Goal: Task Accomplishment & Management: Use online tool/utility

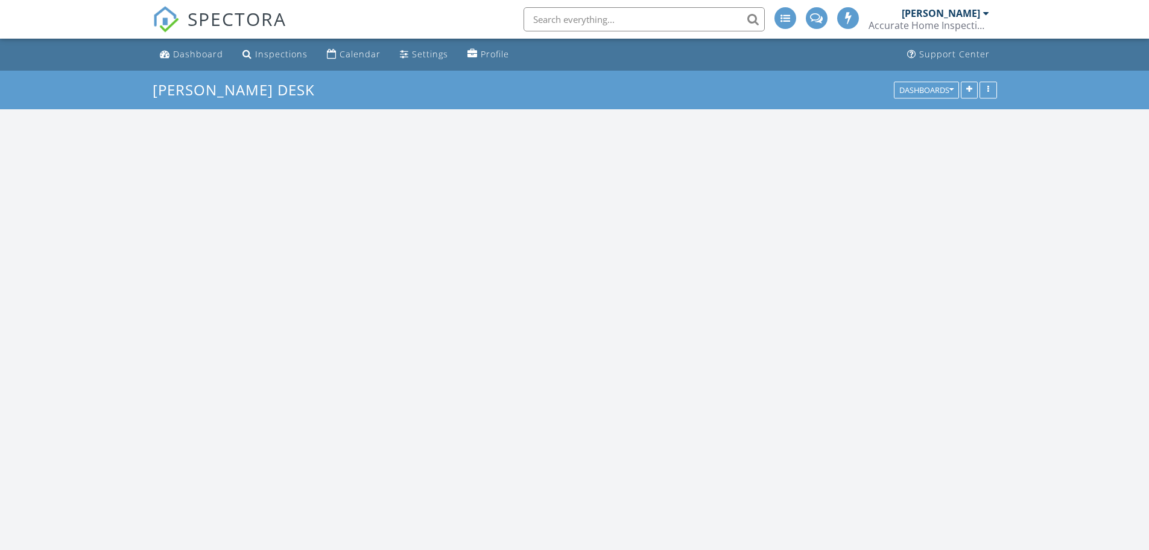
scroll to position [1388, 1168]
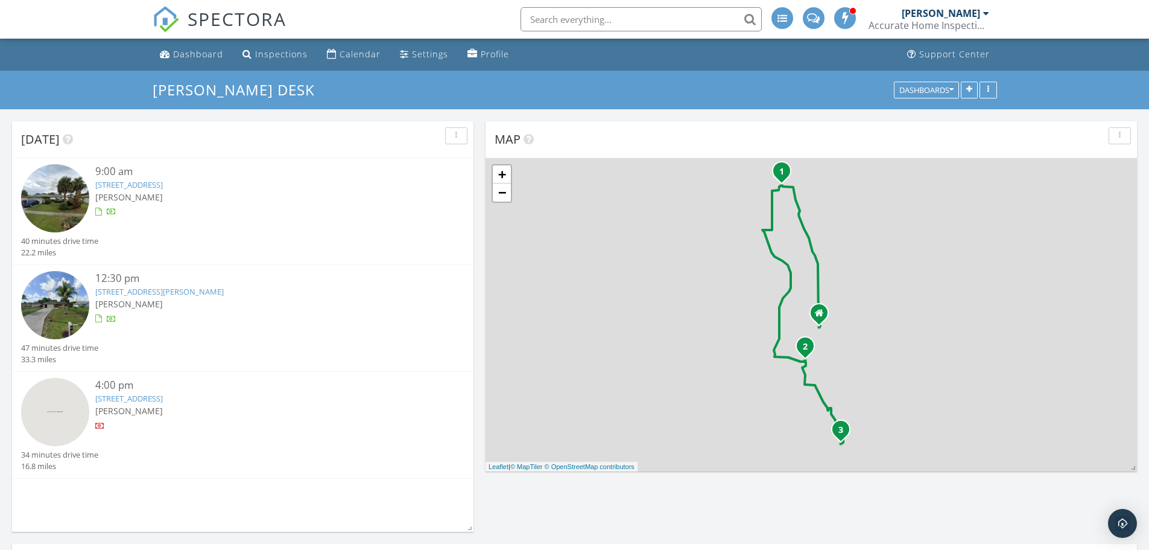
click at [74, 209] on img at bounding box center [55, 198] width 68 height 68
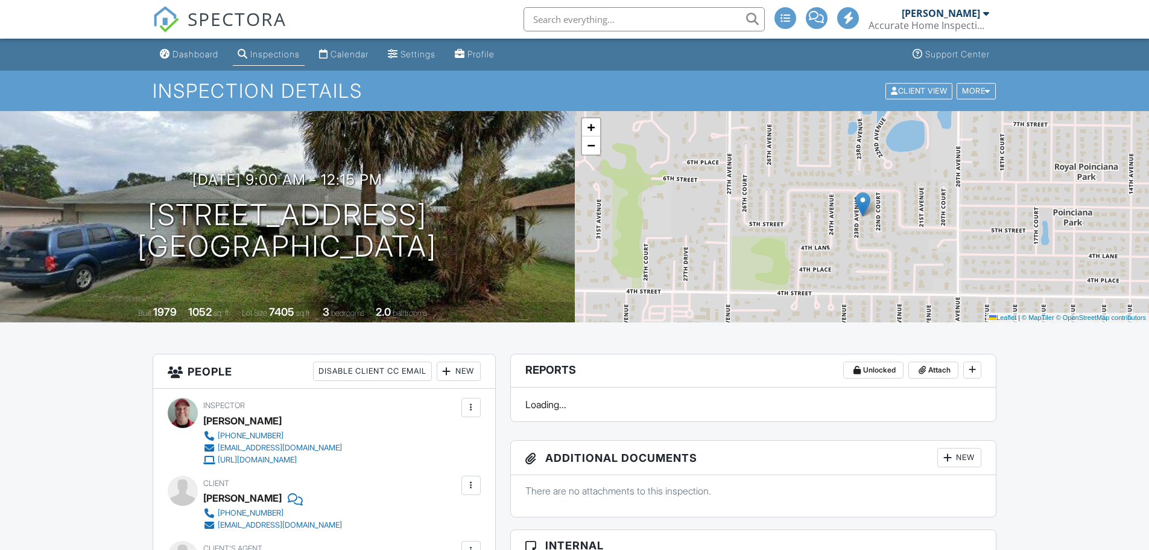
click at [395, 208] on h1 "[STREET_ADDRESS] [GEOGRAPHIC_DATA], FL 32962" at bounding box center [287, 231] width 299 height 64
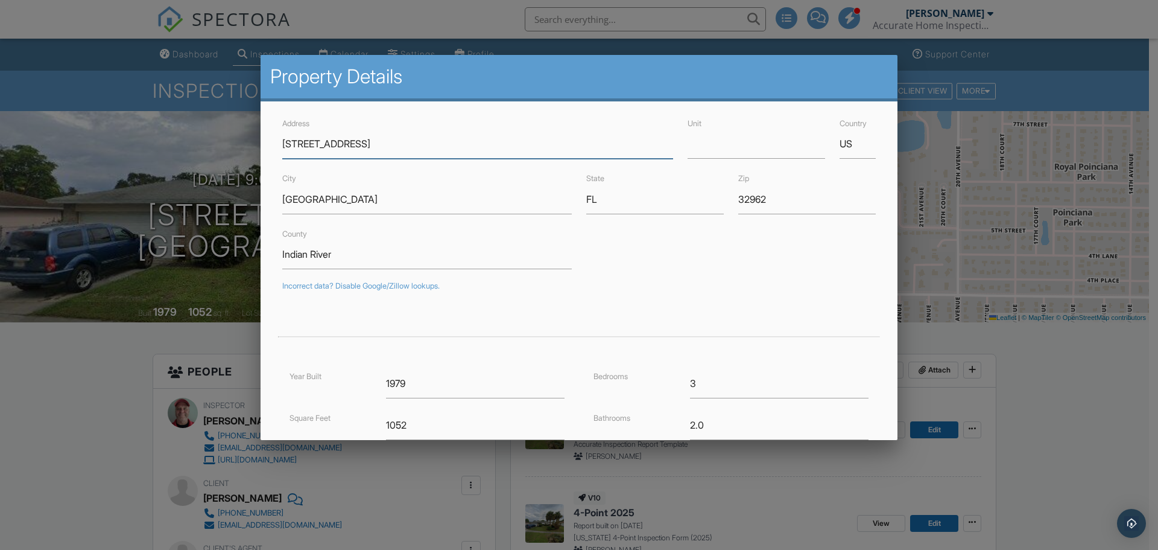
drag, startPoint x: 365, startPoint y: 209, endPoint x: 312, endPoint y: 142, distance: 85.5
click at [1027, 363] on div at bounding box center [579, 283] width 1158 height 687
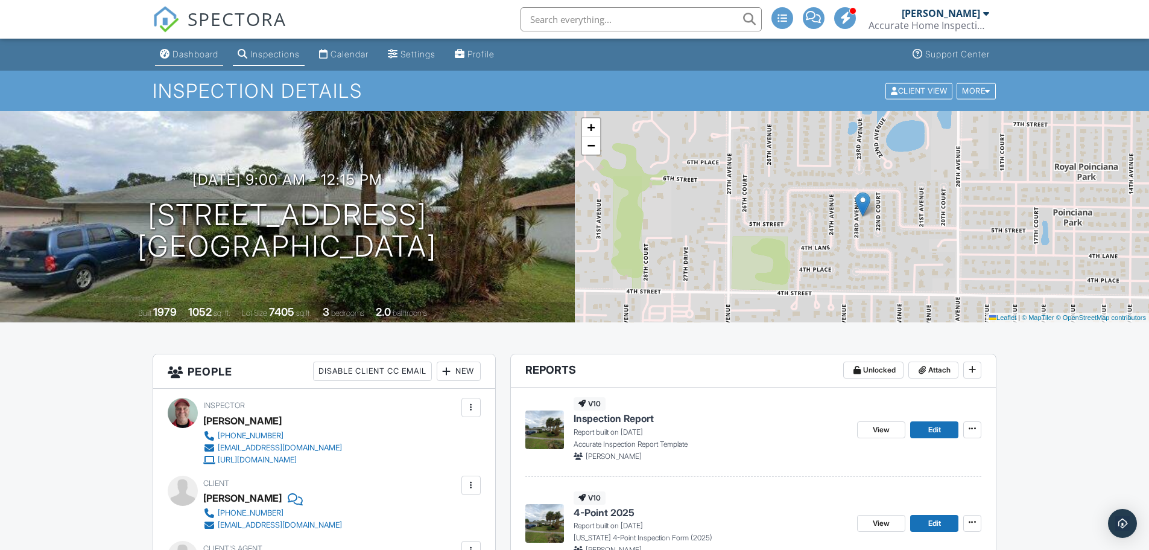
click at [195, 55] on div "Dashboard" at bounding box center [196, 54] width 46 height 10
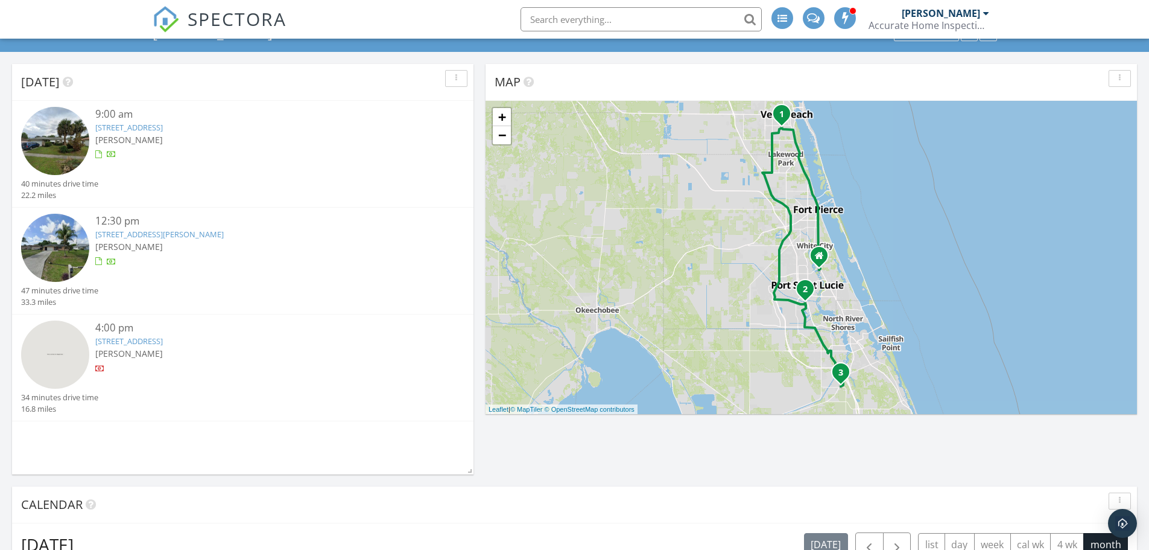
scroll to position [35, 0]
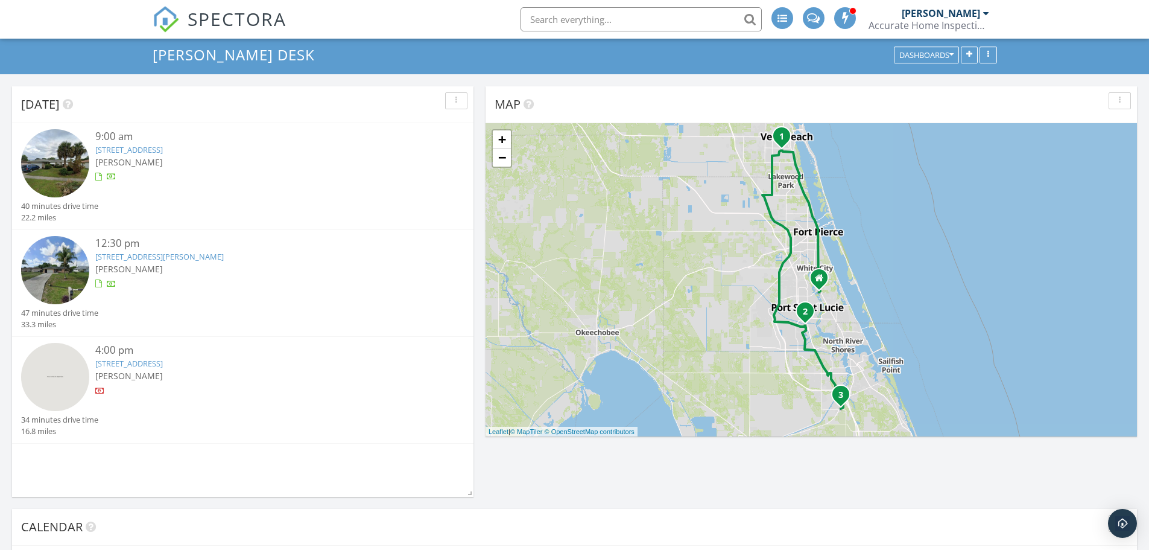
click at [50, 366] on img at bounding box center [55, 377] width 68 height 68
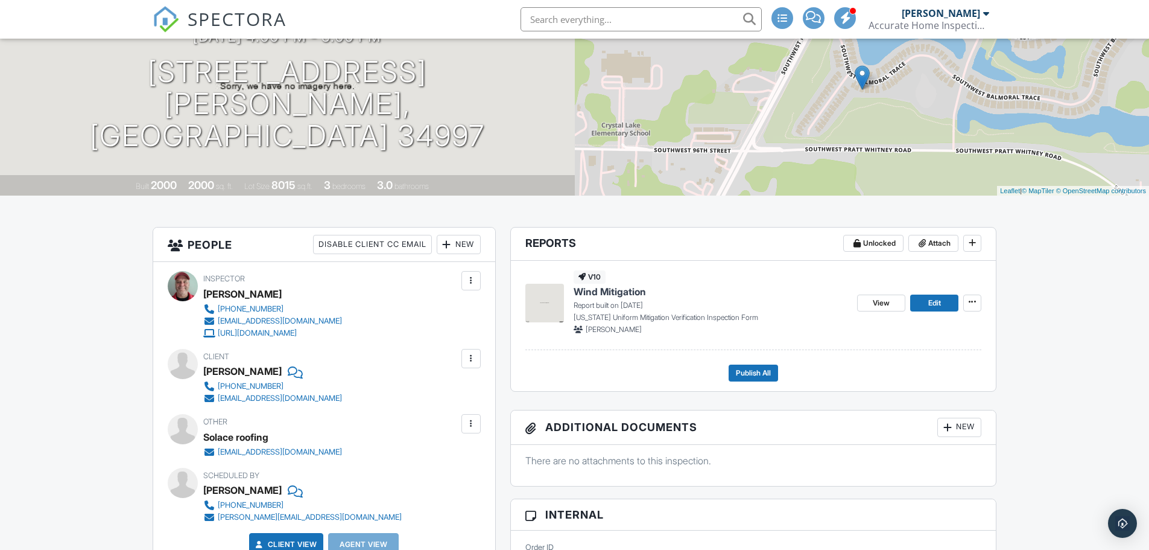
scroll to position [121, 0]
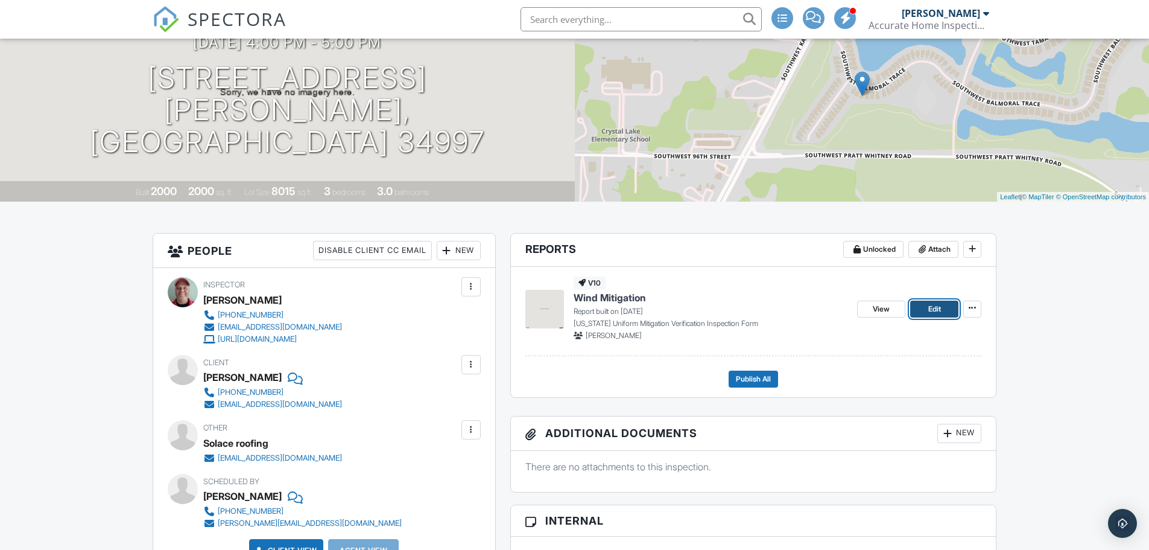
click at [939, 311] on span "Edit" at bounding box center [935, 309] width 13 height 12
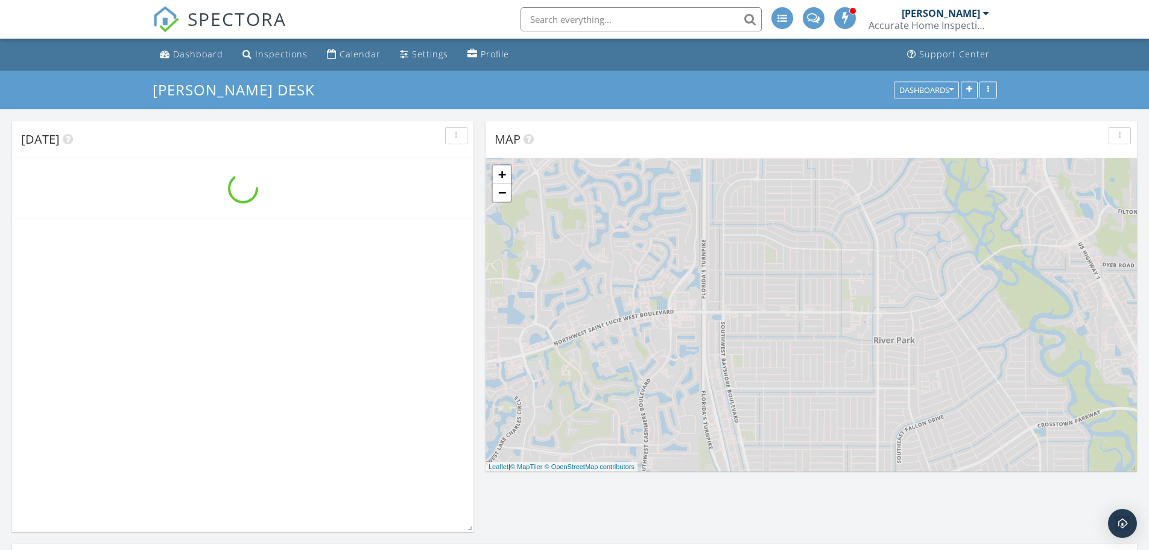
scroll to position [1388, 1168]
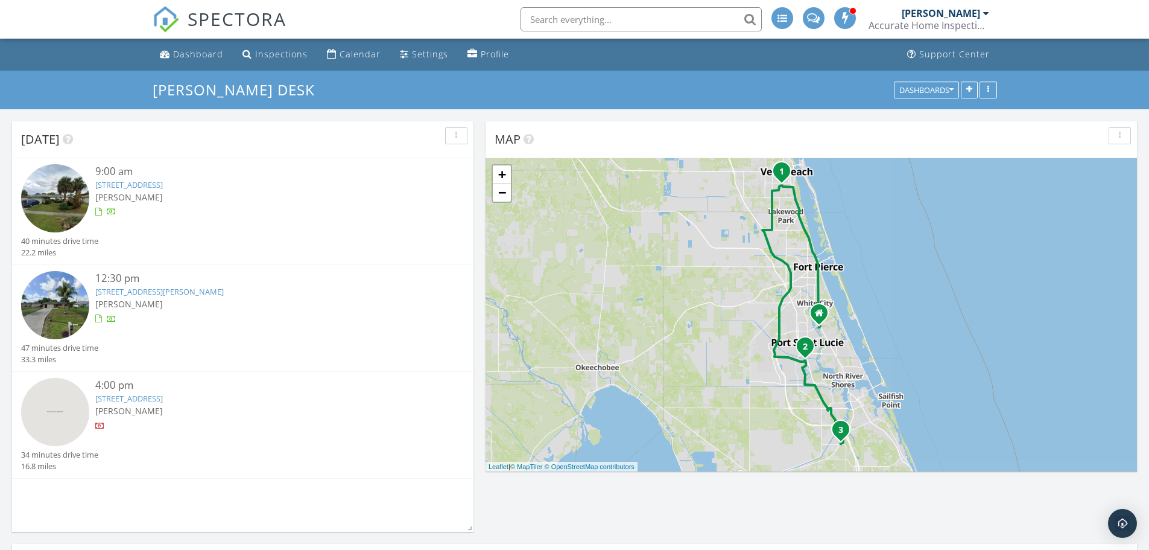
click at [60, 317] on img at bounding box center [55, 305] width 68 height 68
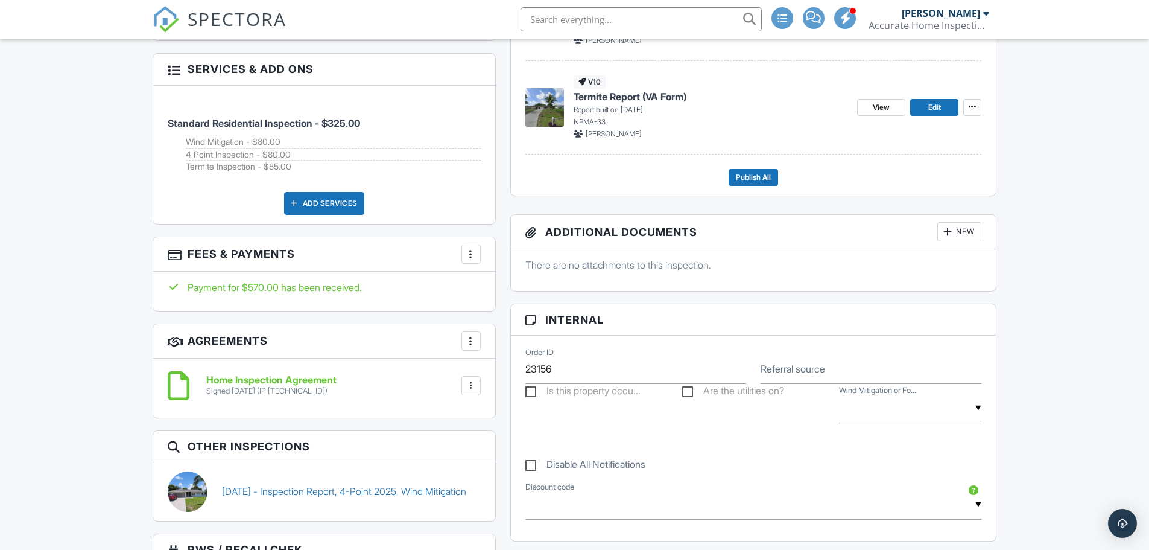
scroll to position [724, 0]
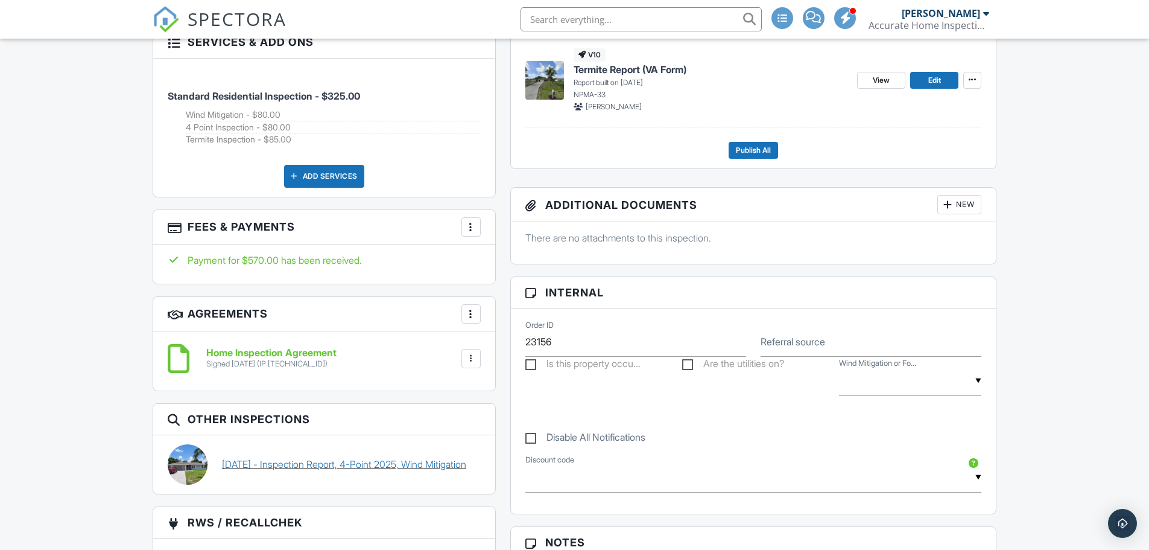
click at [306, 457] on link "[DATE] - Inspection Report, 4-Point 2025, Wind Mitigation" at bounding box center [344, 463] width 244 height 13
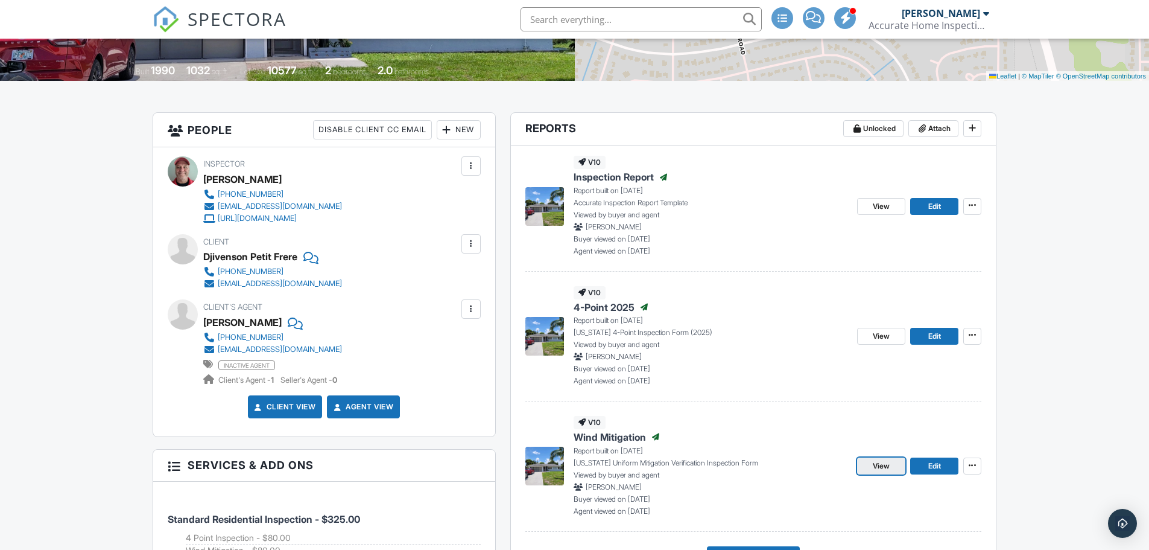
click at [874, 464] on span "View" at bounding box center [881, 466] width 17 height 12
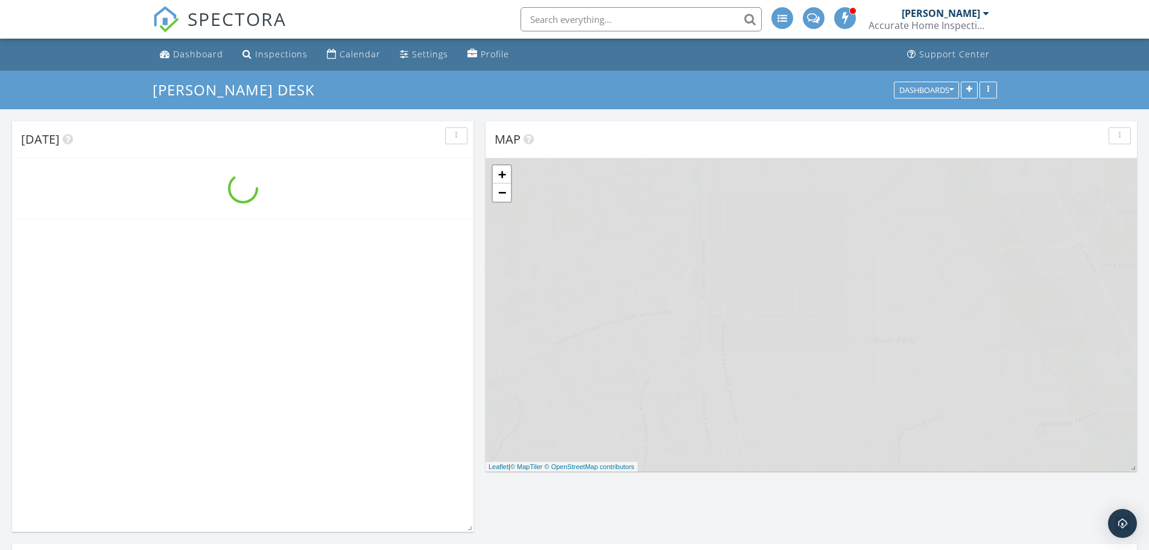
scroll to position [1388, 1168]
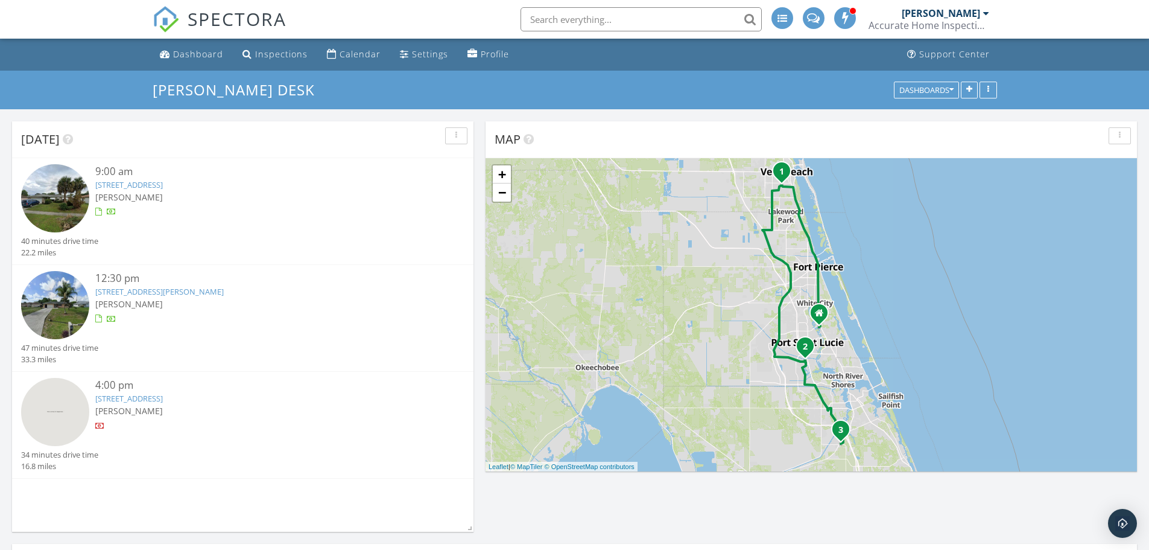
click at [51, 304] on img at bounding box center [55, 305] width 68 height 68
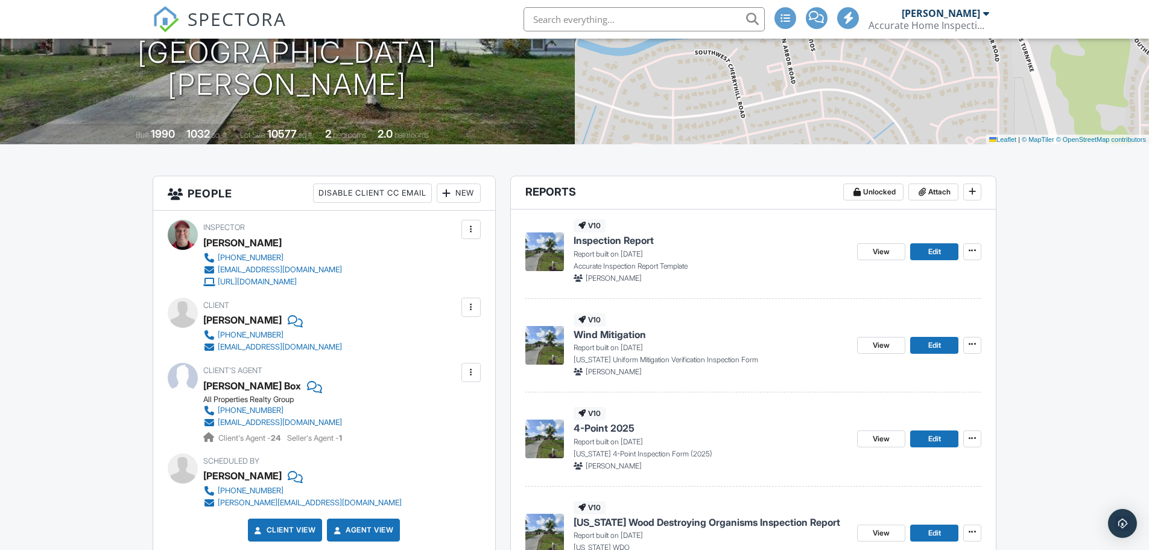
scroll to position [181, 0]
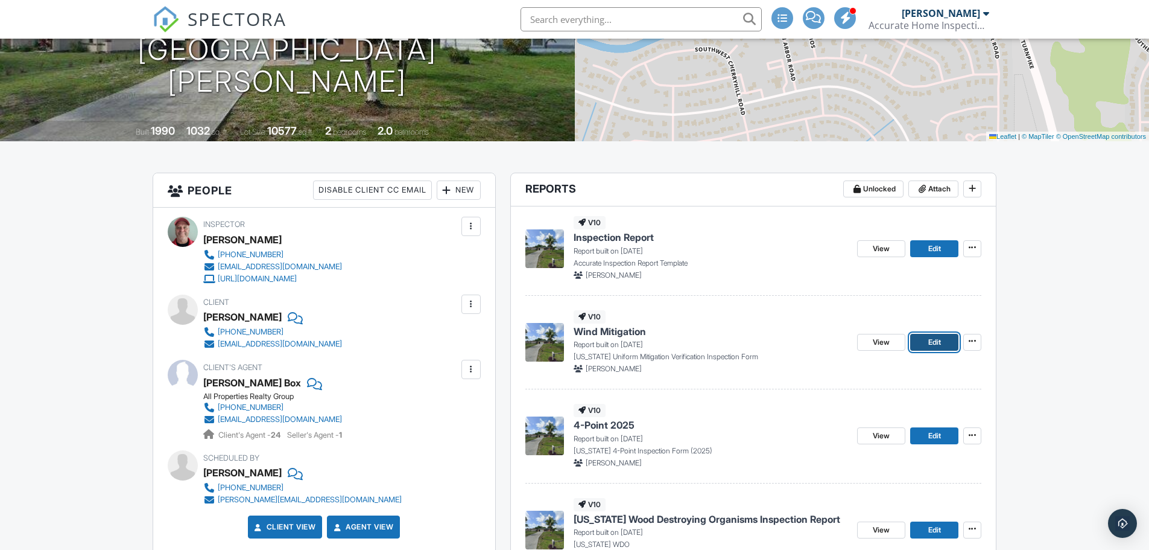
click at [936, 342] on span "Edit" at bounding box center [935, 342] width 13 height 12
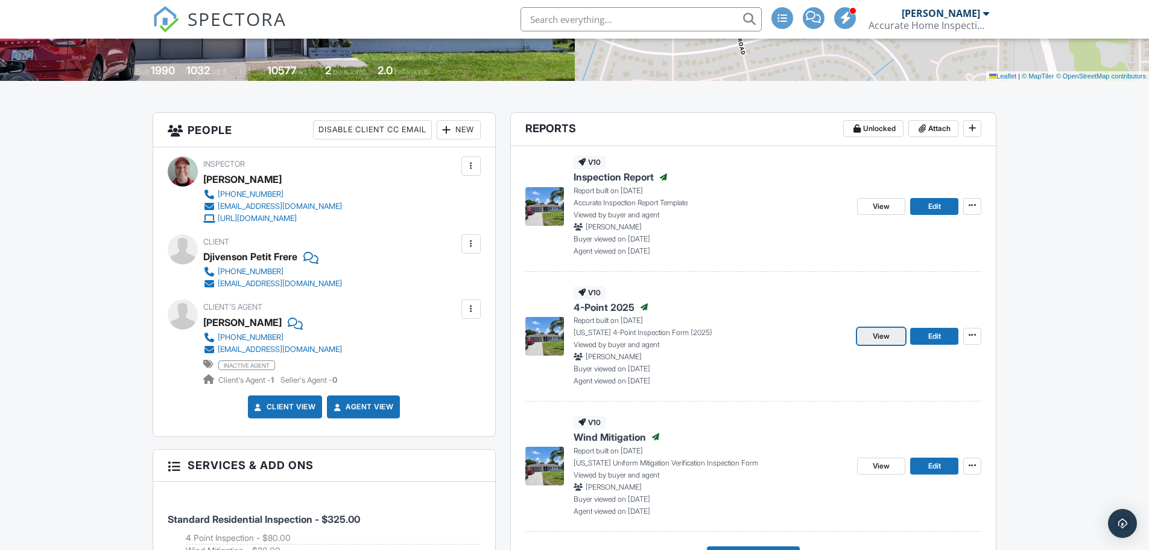
click at [881, 338] on span "View" at bounding box center [881, 336] width 17 height 12
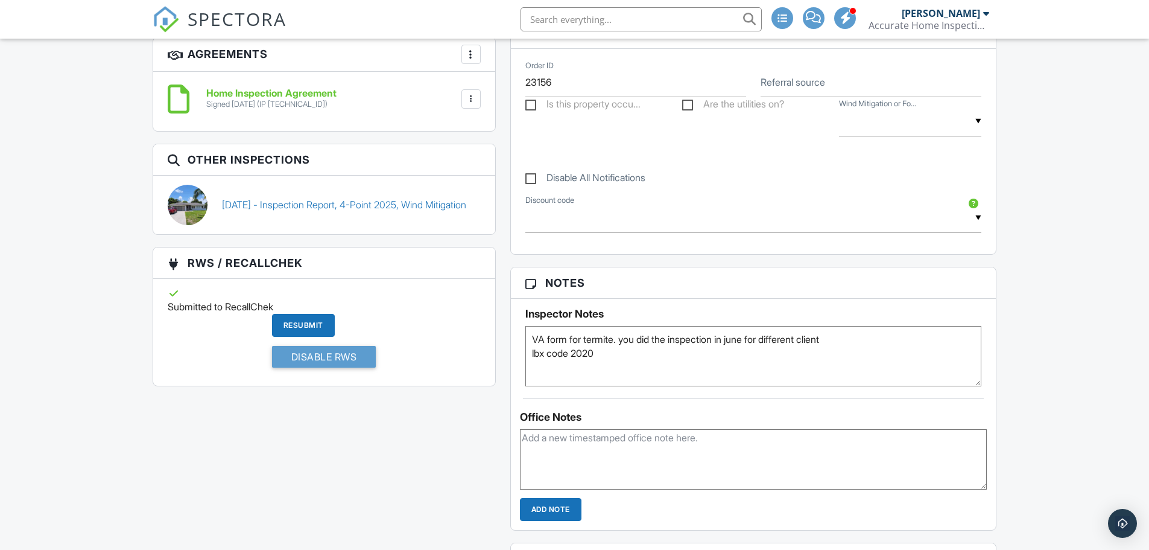
scroll to position [954, 0]
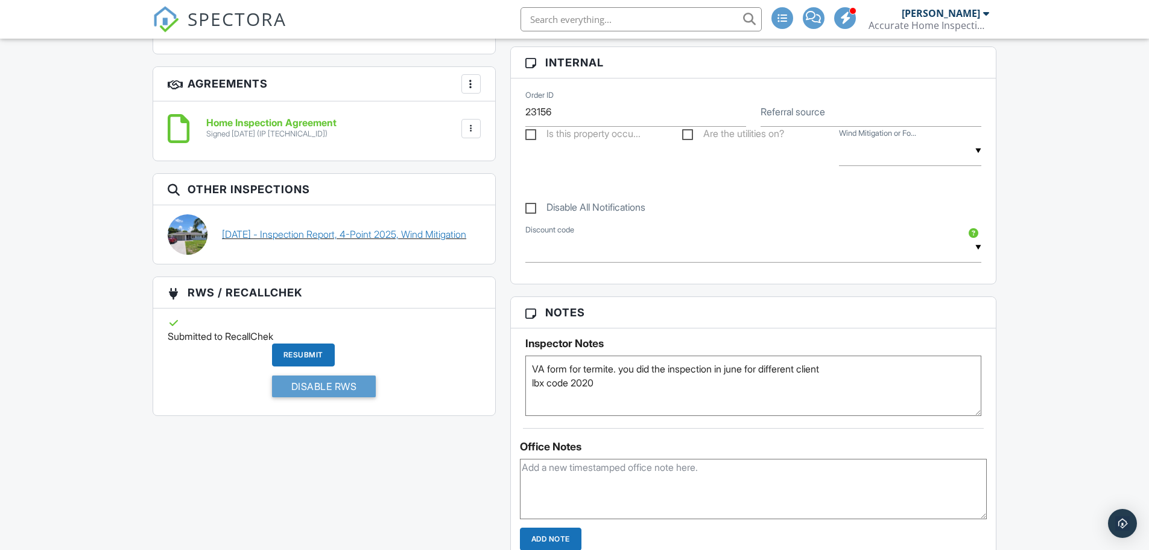
click at [412, 227] on link "06/13/2025 - Inspection Report, 4-Point 2025, Wind Mitigation" at bounding box center [344, 233] width 244 height 13
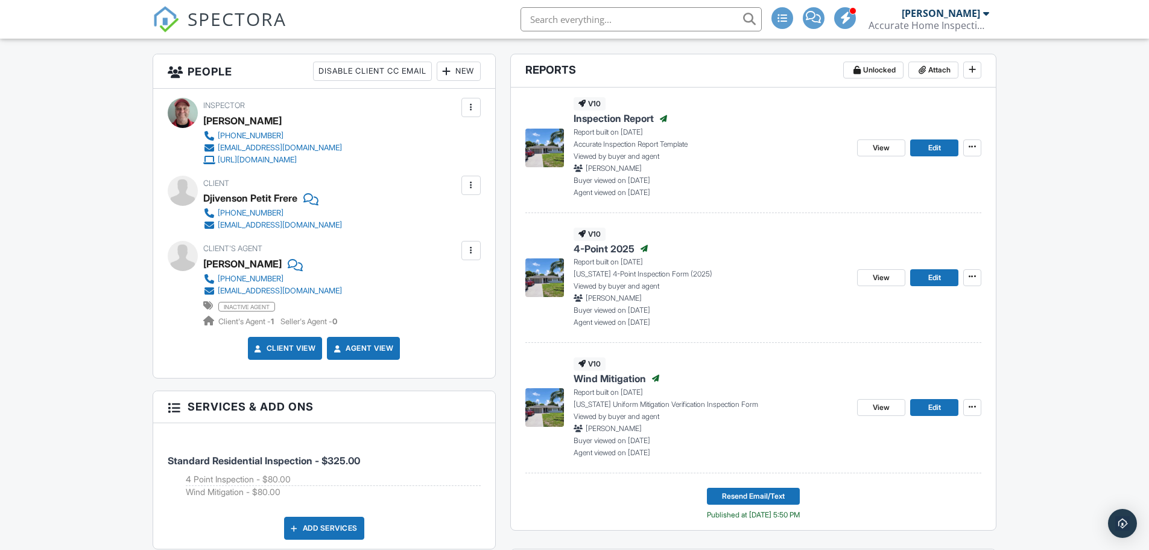
scroll to position [287, 0]
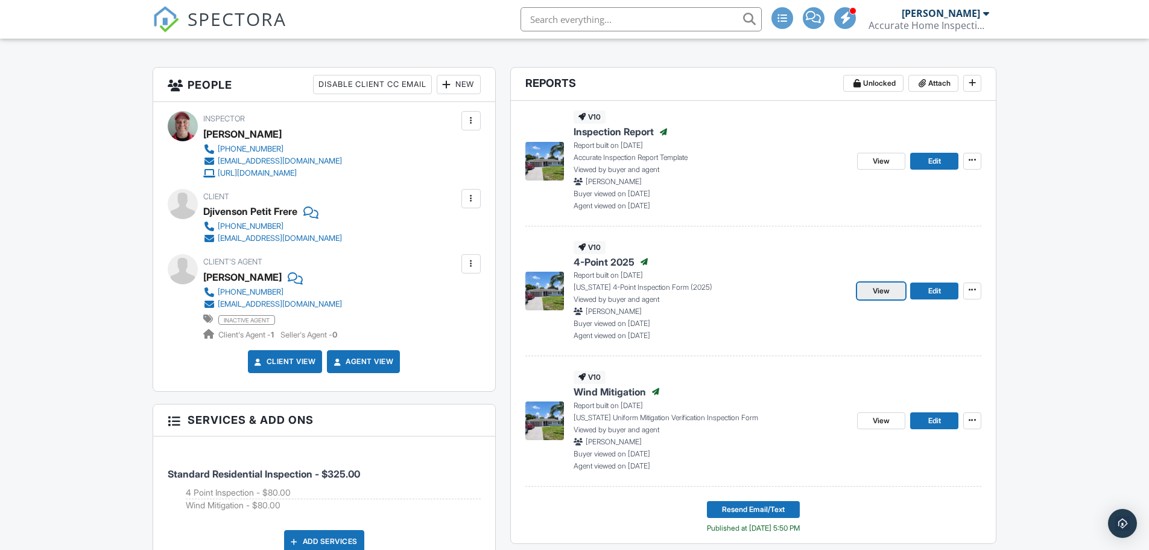
click at [877, 292] on span "View" at bounding box center [881, 291] width 17 height 12
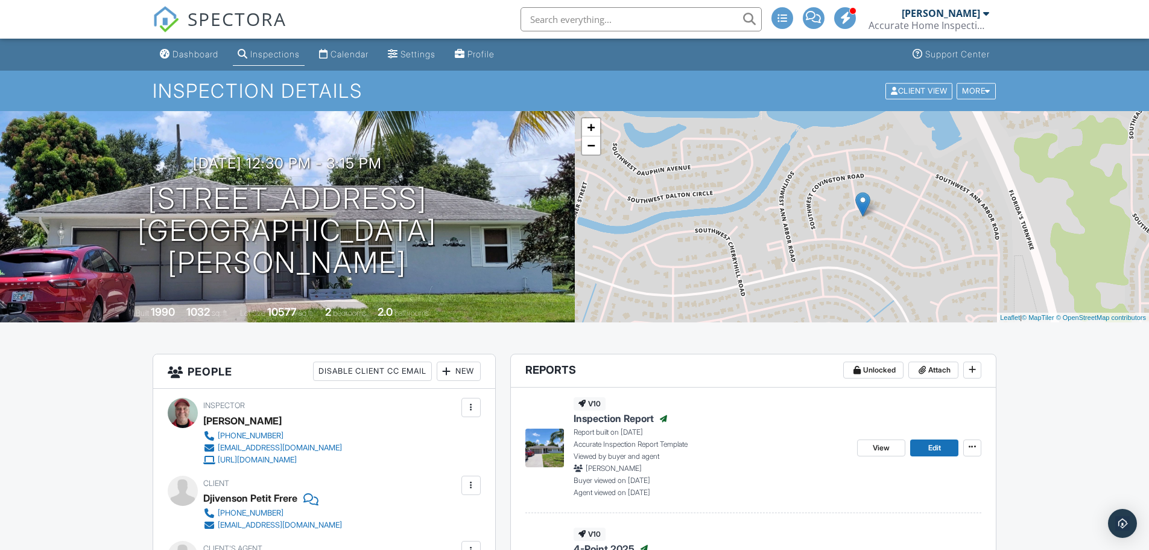
click at [232, 22] on span "SPECTORA" at bounding box center [237, 18] width 99 height 25
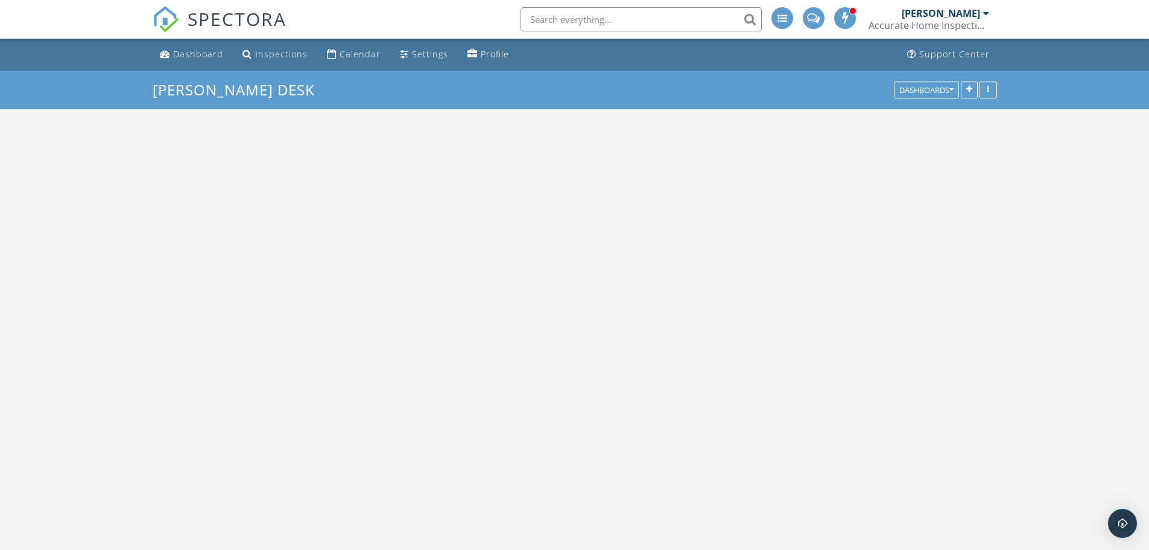
scroll to position [1388, 1168]
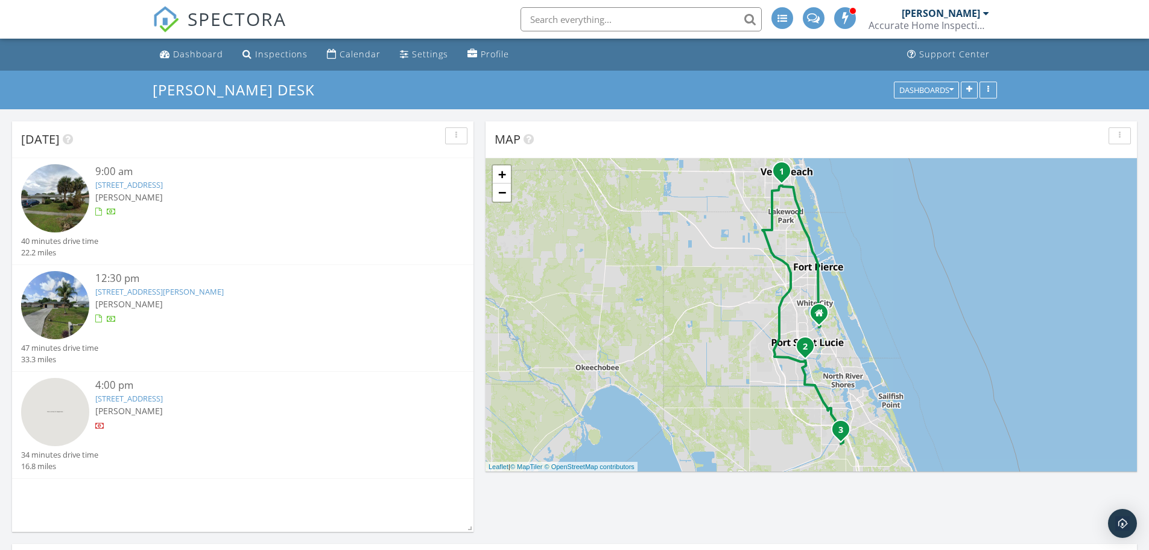
click at [54, 312] on img at bounding box center [55, 305] width 68 height 68
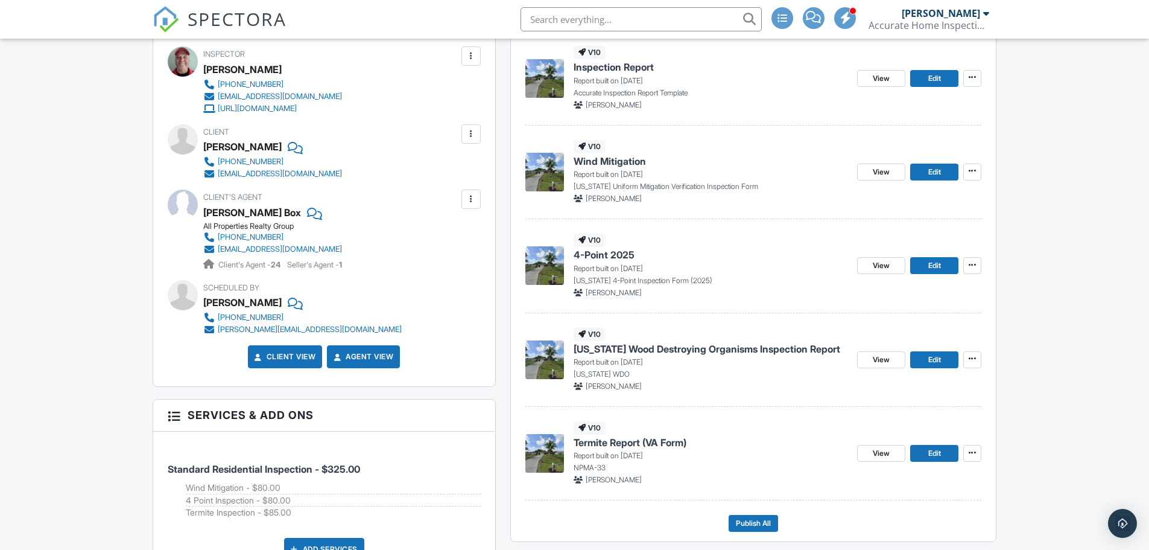
scroll to position [351, 0]
click at [931, 267] on span "Edit" at bounding box center [935, 266] width 13 height 12
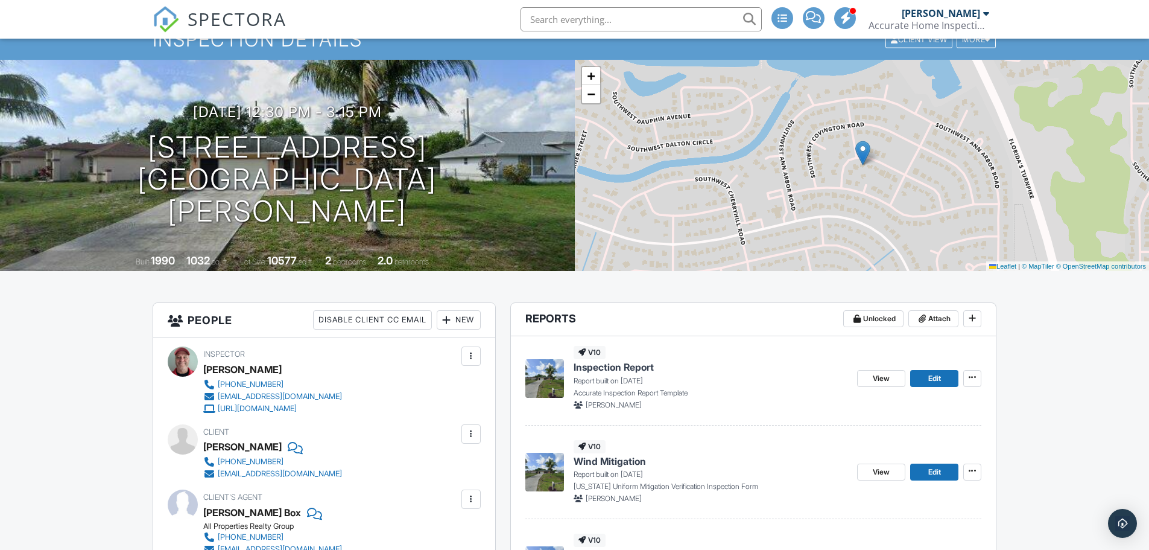
scroll to position [121, 0]
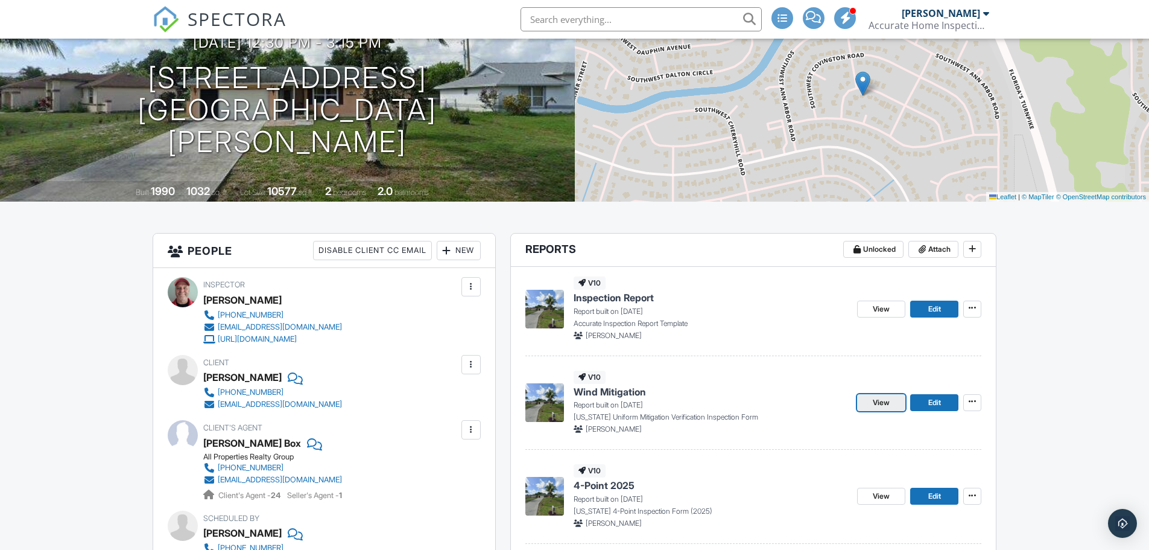
click at [870, 397] on link "View" at bounding box center [881, 402] width 48 height 17
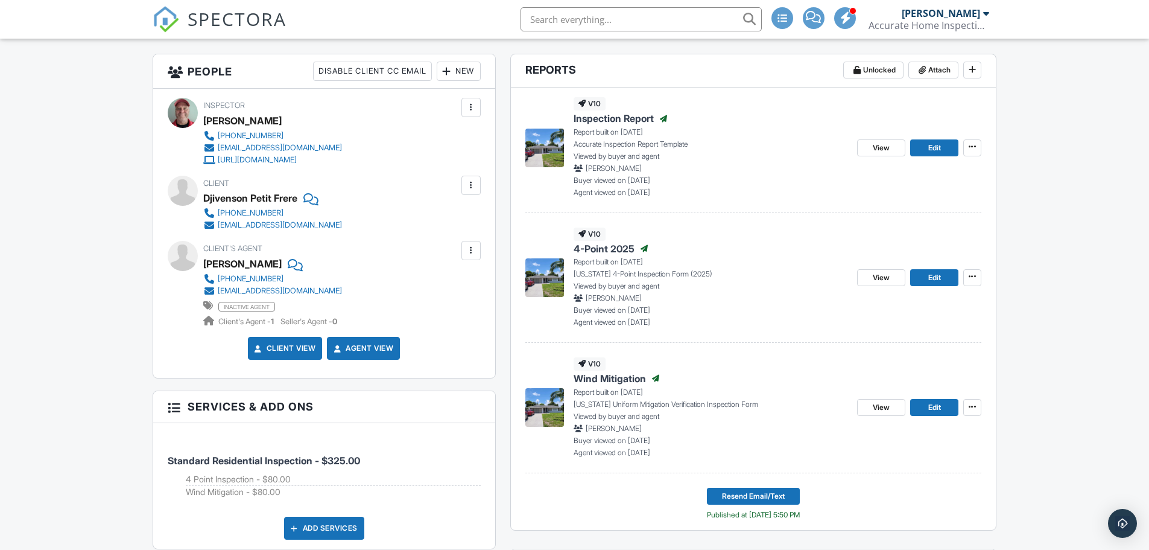
scroll to position [119, 0]
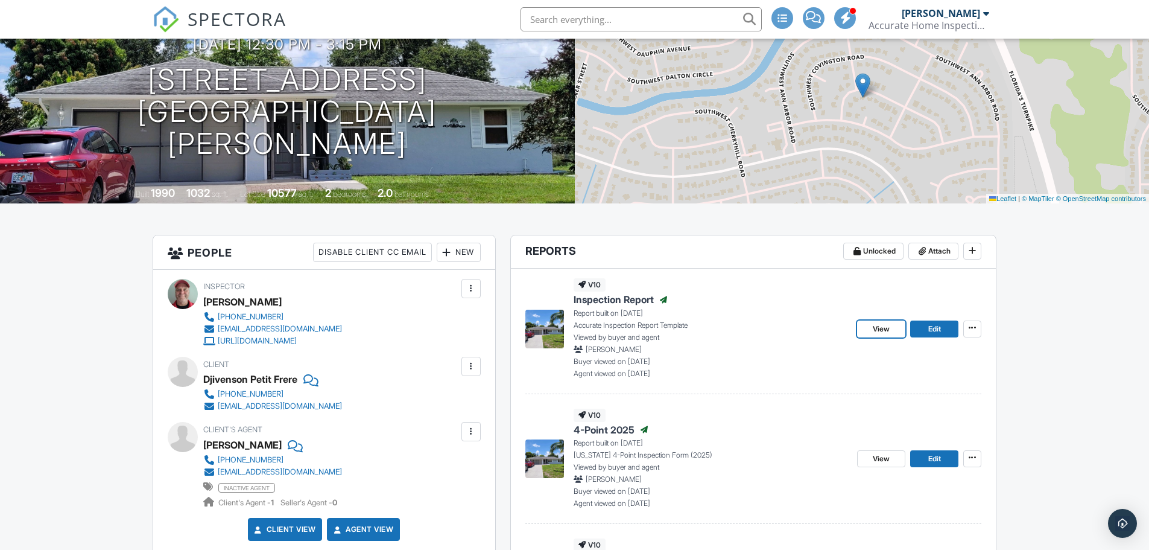
drag, startPoint x: 886, startPoint y: 328, endPoint x: 833, endPoint y: 321, distance: 53.6
click at [886, 328] on span "View" at bounding box center [881, 329] width 17 height 12
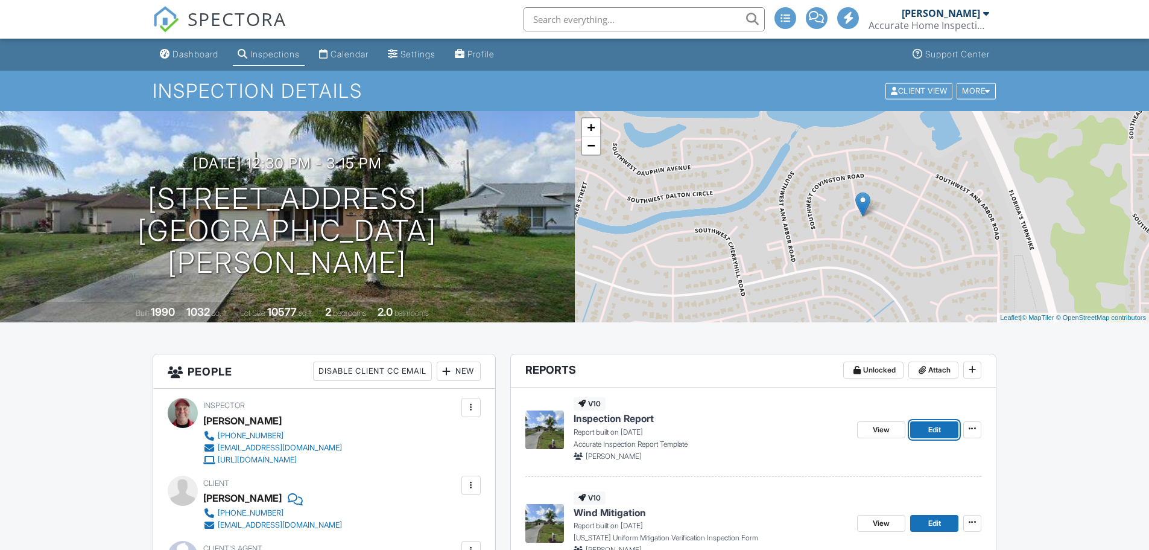
scroll to position [121, 0]
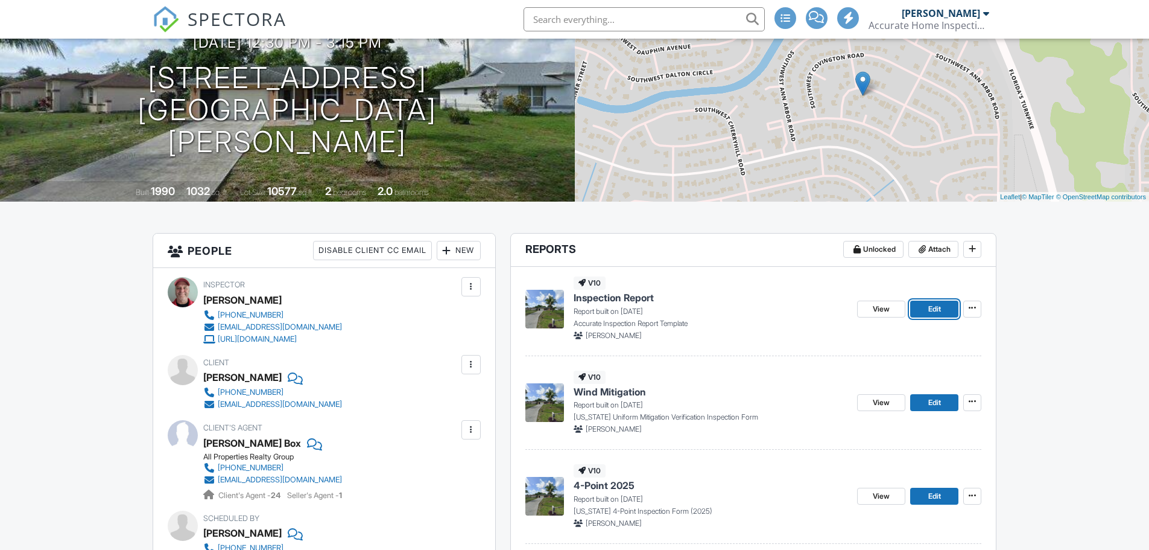
click at [923, 312] on link "Edit" at bounding box center [934, 308] width 48 height 17
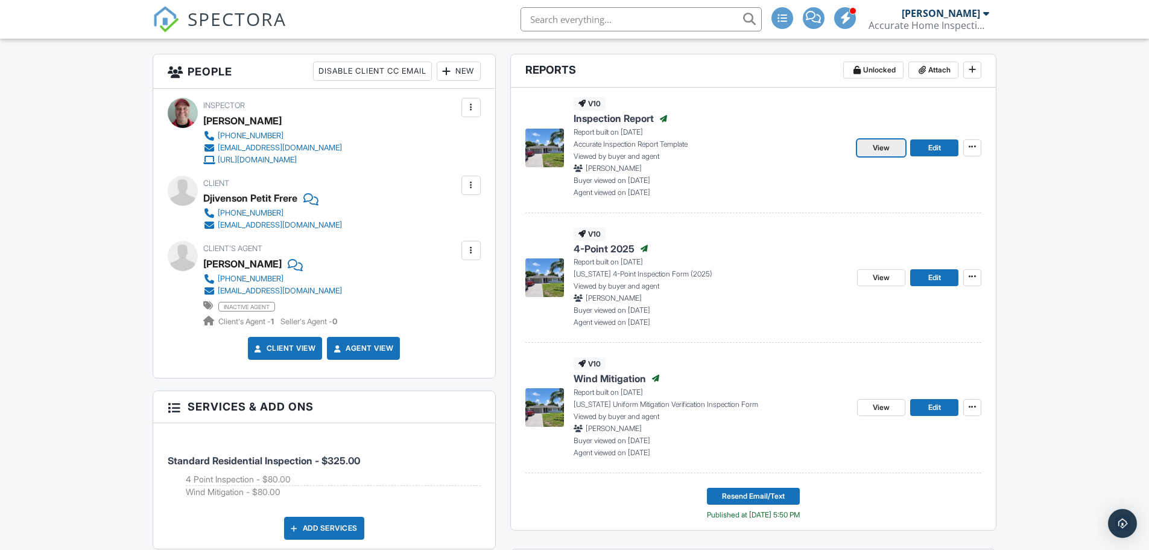
click at [891, 150] on link "View" at bounding box center [881, 147] width 48 height 17
